Goal: Information Seeking & Learning: Understand process/instructions

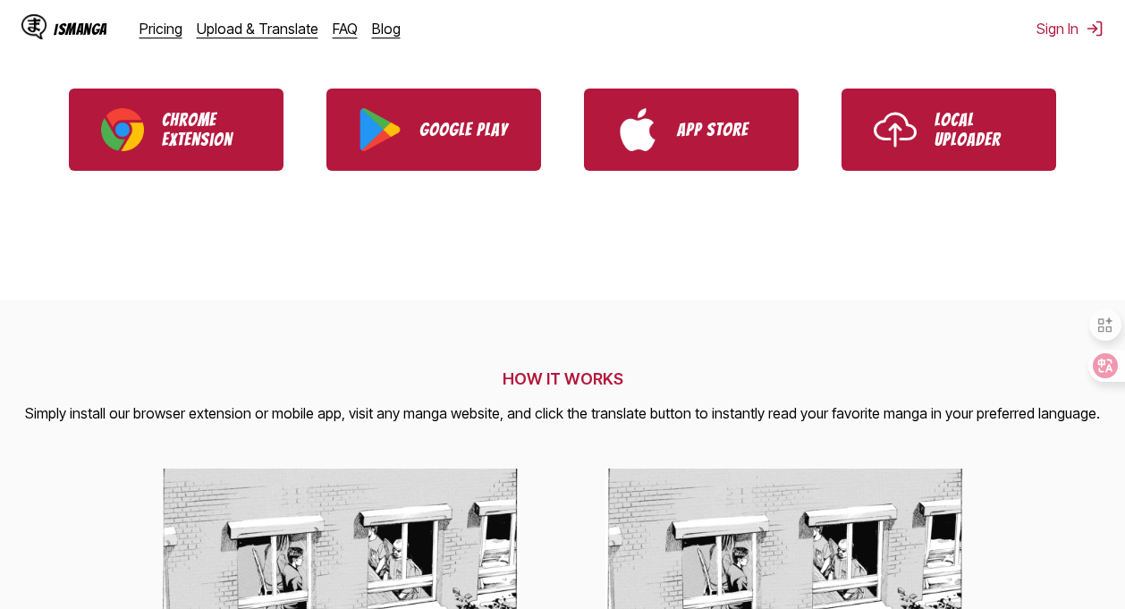
scroll to position [470, 0]
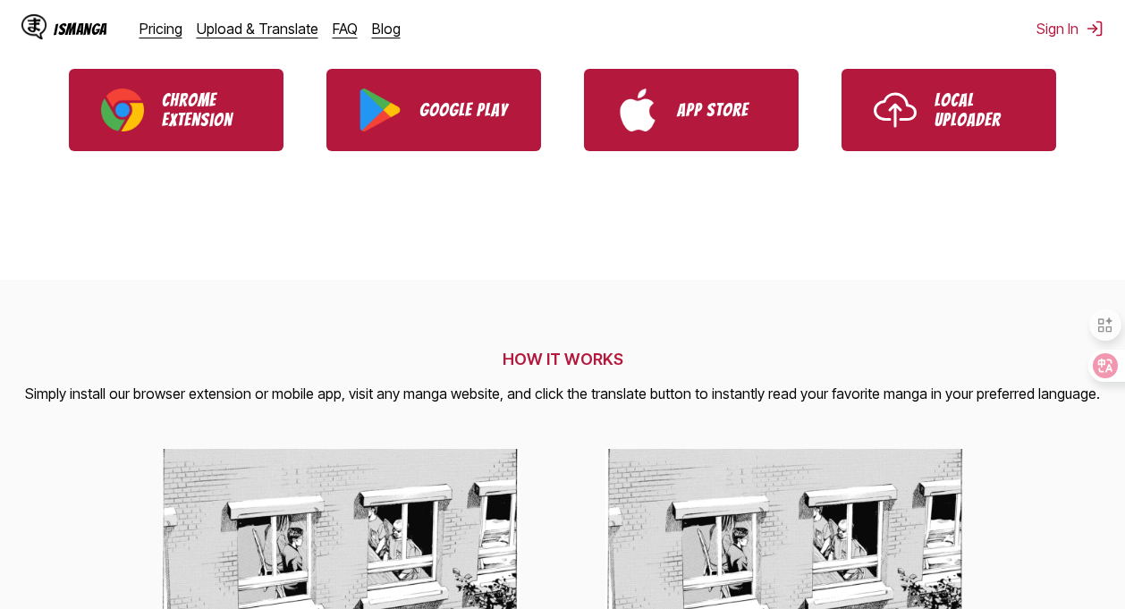
click at [573, 366] on h2 "HOW IT WORKS" at bounding box center [562, 359] width 1075 height 19
click at [554, 368] on h2 "HOW IT WORKS" at bounding box center [562, 359] width 1075 height 19
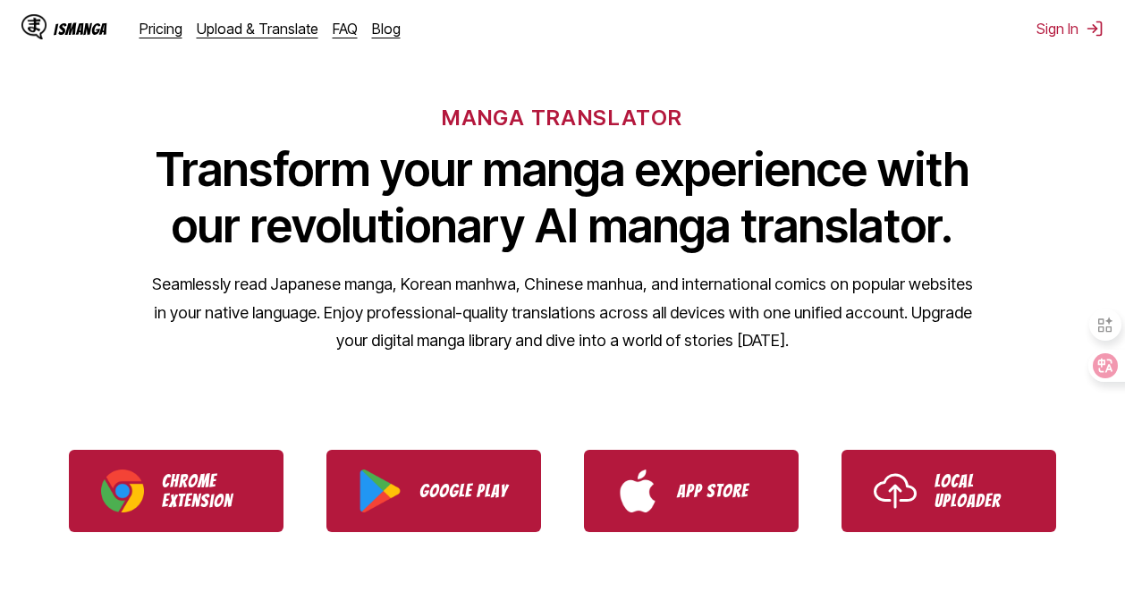
scroll to position [97, 0]
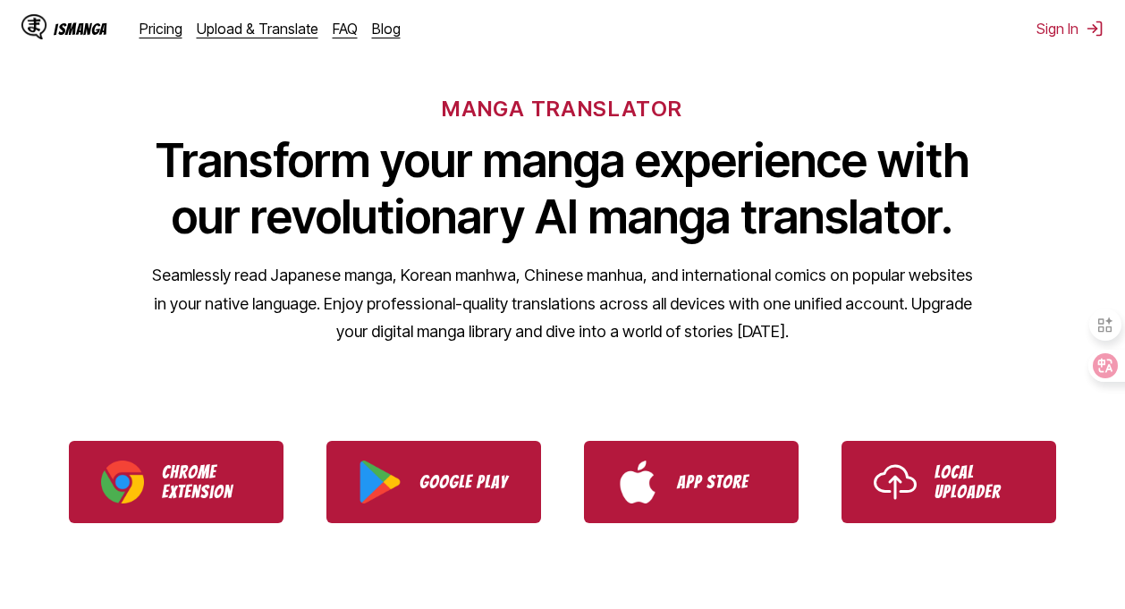
click at [621, 88] on div "MANGA TRANSLATOR Transform your manga experience with our revolutionary AI mang…" at bounding box center [562, 192] width 1125 height 342
click at [625, 117] on h6 "MANGA TRANSLATOR" at bounding box center [562, 109] width 241 height 26
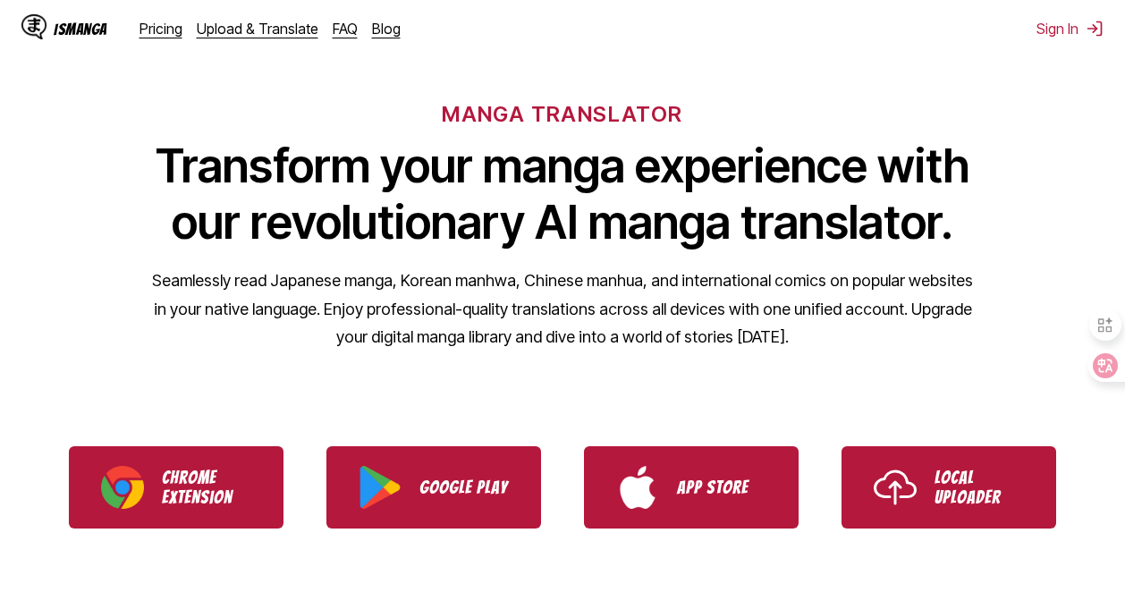
scroll to position [91, 0]
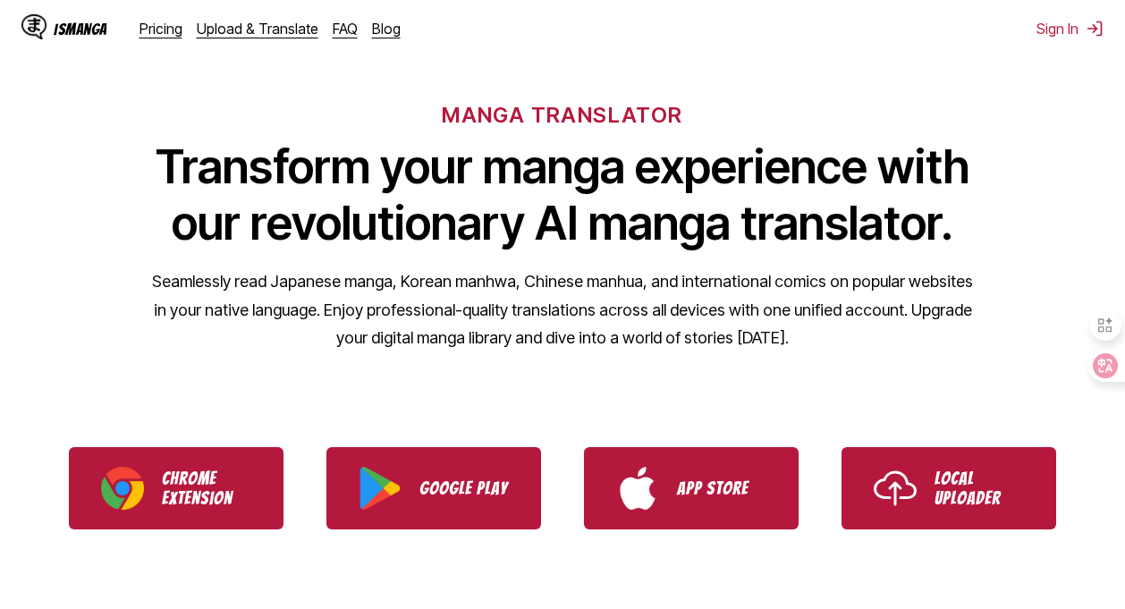
click at [1116, 324] on div at bounding box center [1105, 325] width 32 height 32
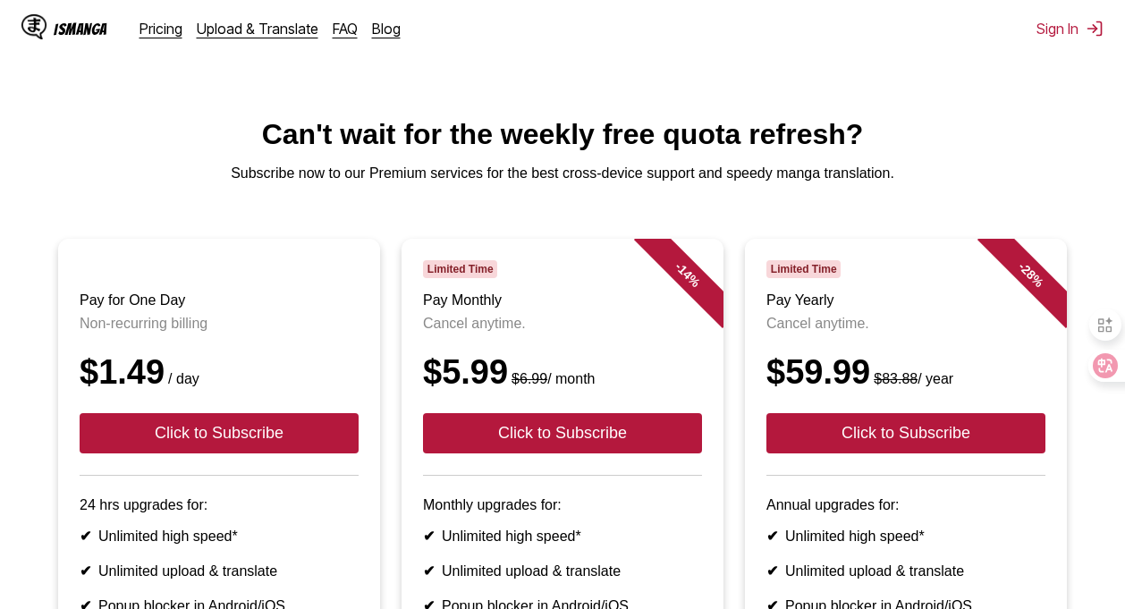
scroll to position [125, 0]
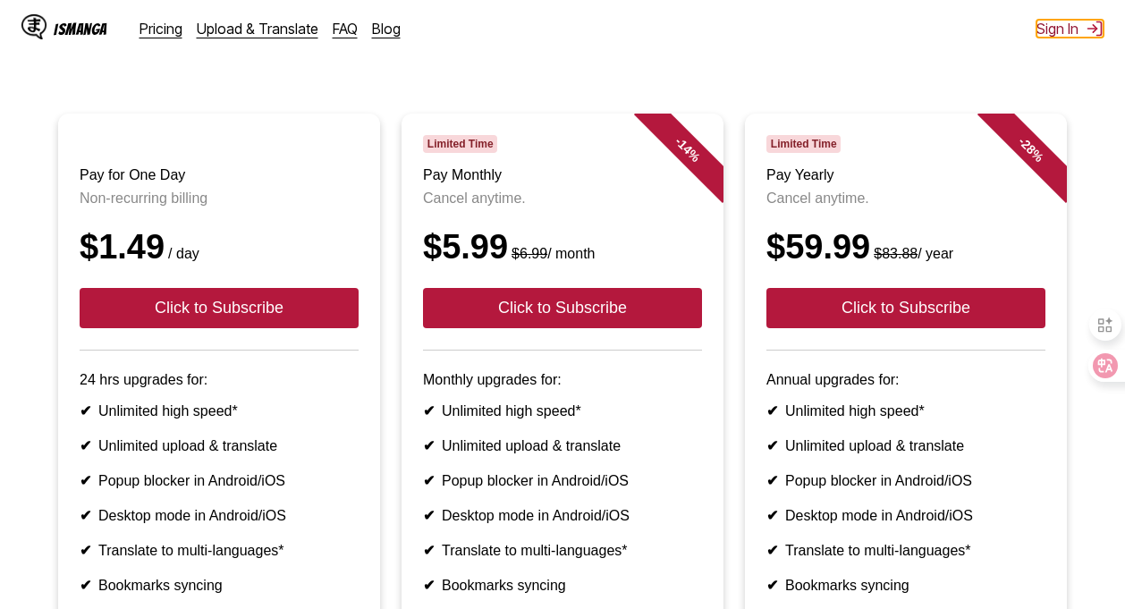
click at [1081, 20] on button "Sign In" at bounding box center [1070, 29] width 67 height 18
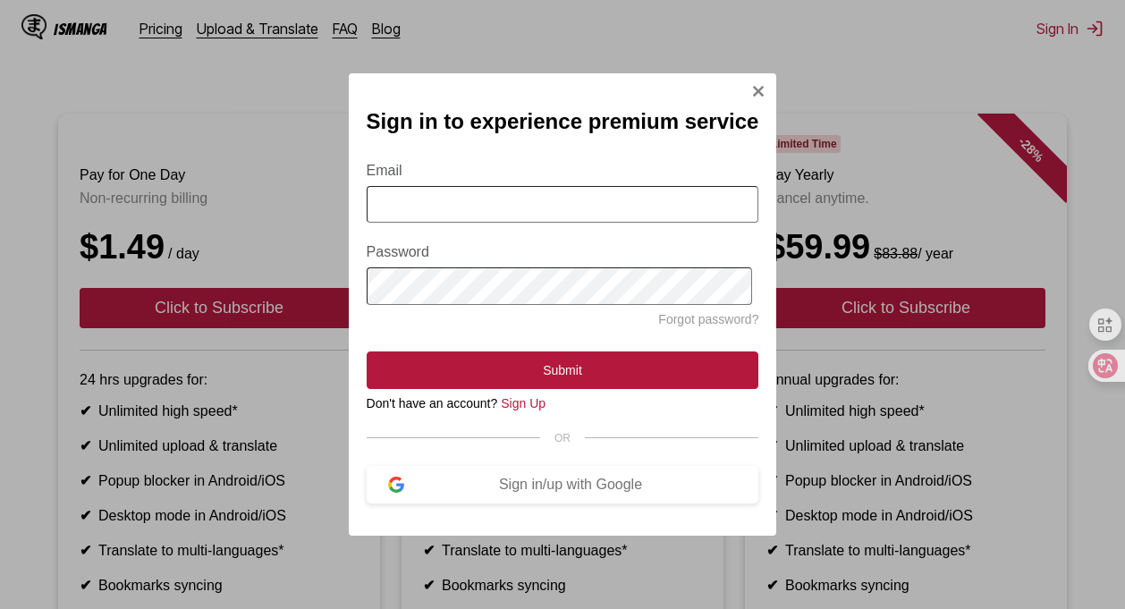
click at [1111, 346] on div at bounding box center [1105, 325] width 32 height 50
click at [1114, 314] on icon at bounding box center [1119, 311] width 13 height 13
click at [1113, 316] on icon at bounding box center [1115, 311] width 13 height 13
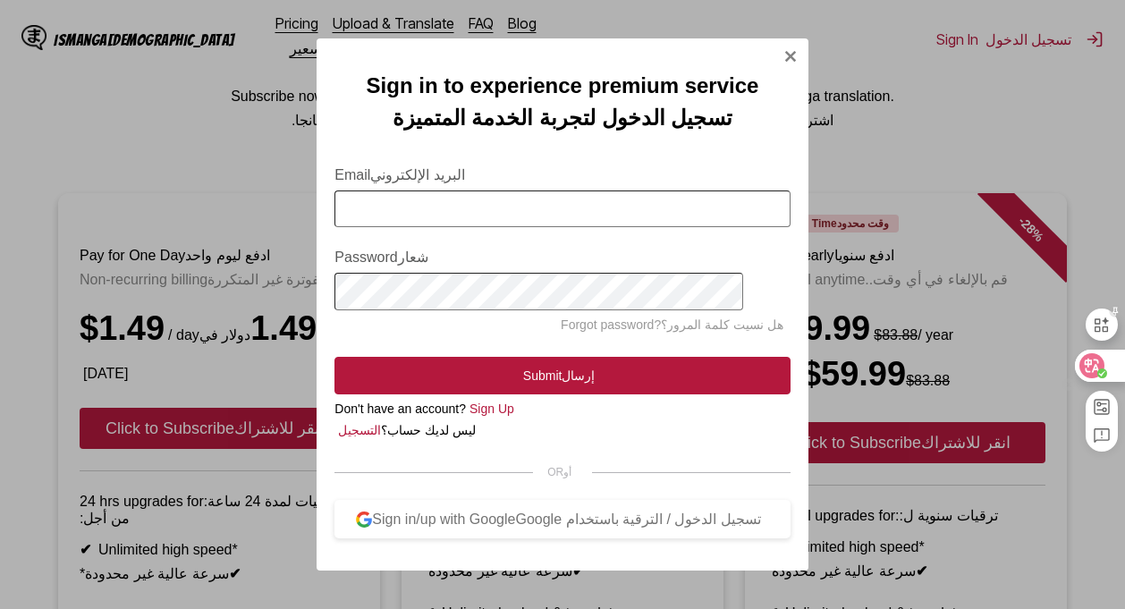
click at [784, 49] on img "Sign In Modal" at bounding box center [791, 56] width 14 height 14
